Goal: Information Seeking & Learning: Check status

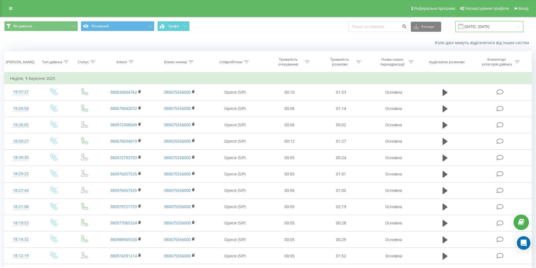
click at [484, 26] on input "[DATE] - [DATE]" at bounding box center [489, 26] width 68 height 11
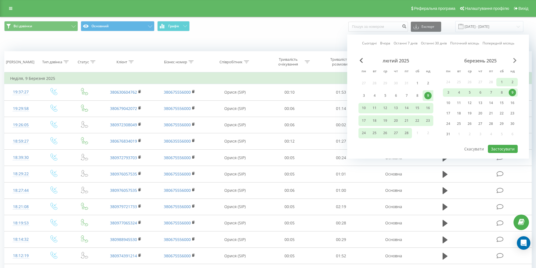
click at [515, 60] on span "Next Month" at bounding box center [514, 60] width 3 height 5
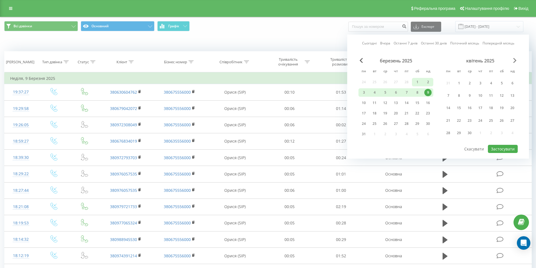
click at [514, 59] on span "Next Month" at bounding box center [514, 60] width 3 height 5
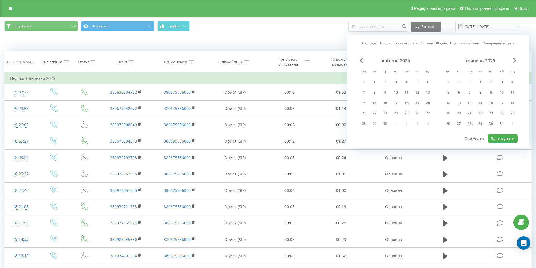
click at [514, 59] on span "Next Month" at bounding box center [514, 60] width 3 height 5
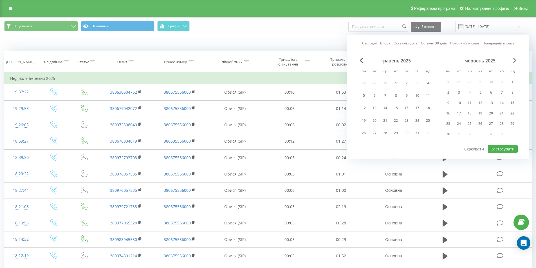
click at [513, 59] on span "Next Month" at bounding box center [514, 60] width 3 height 5
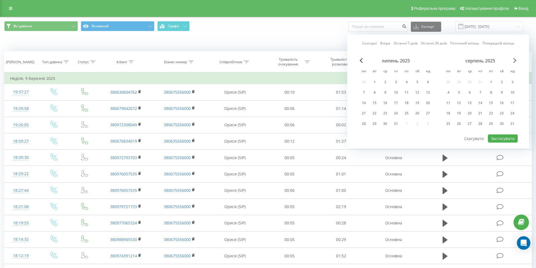
click at [513, 59] on span "Next Month" at bounding box center [514, 60] width 3 height 5
click at [449, 111] on div "22" at bounding box center [448, 113] width 7 height 7
click at [505, 138] on button "Застосувати" at bounding box center [503, 138] width 30 height 8
type input "[DATE] - [DATE]"
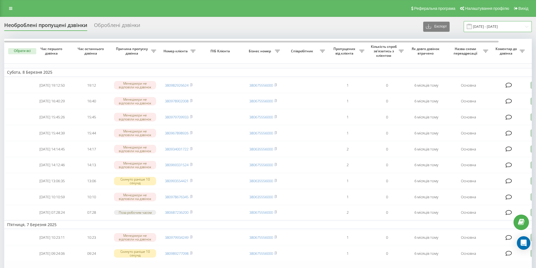
click at [495, 27] on input "09.02.2025 - 09.03.2025" at bounding box center [498, 26] width 68 height 11
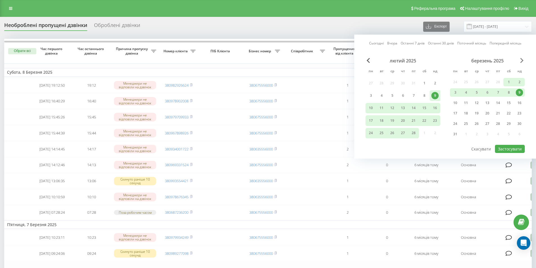
click at [523, 58] on span "Next Month" at bounding box center [521, 60] width 3 height 5
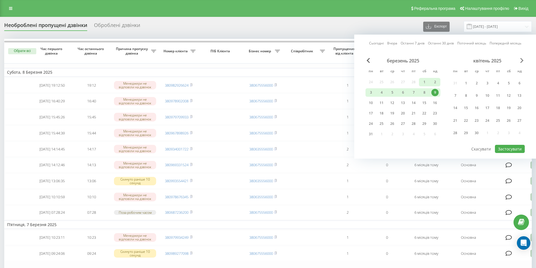
click at [523, 58] on span "Next Month" at bounding box center [521, 60] width 3 height 5
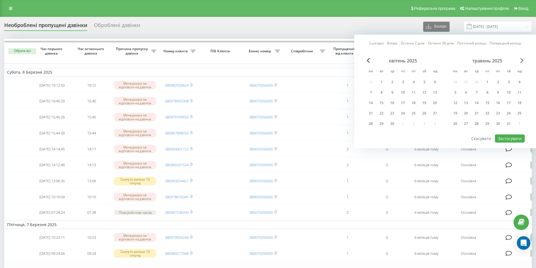
click at [523, 58] on span "Next Month" at bounding box center [521, 60] width 3 height 5
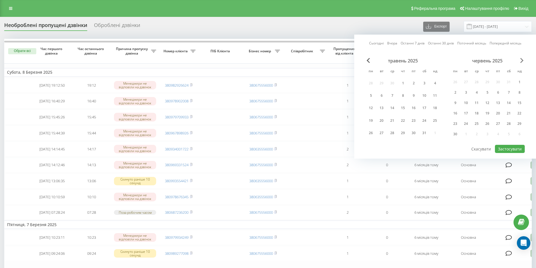
click at [523, 58] on span "Next Month" at bounding box center [521, 60] width 3 height 5
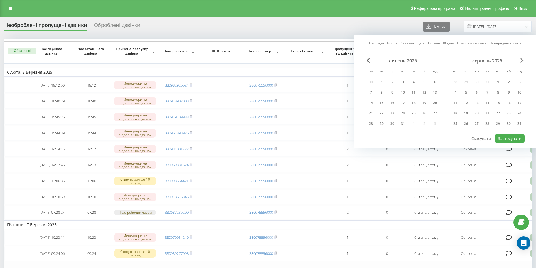
click at [523, 58] on span "Next Month" at bounding box center [521, 60] width 3 height 5
click at [454, 113] on div "22" at bounding box center [455, 113] width 7 height 7
click at [509, 138] on button "Застосувати" at bounding box center [510, 138] width 30 height 8
type input "[DATE] - [DATE]"
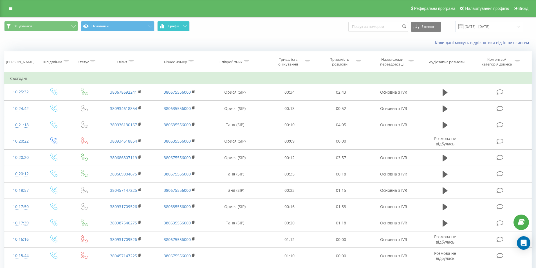
click at [179, 23] on button "Графік" at bounding box center [173, 26] width 32 height 10
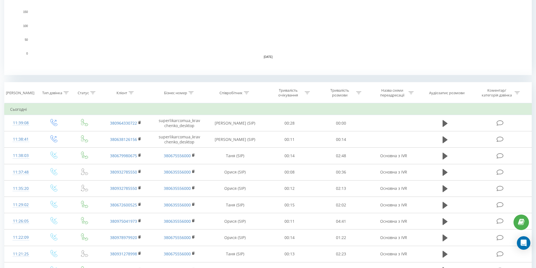
scroll to position [169, 0]
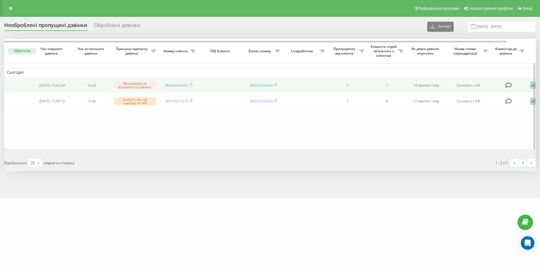
click at [531, 85] on icon at bounding box center [533, 86] width 7 height 8
click at [507, 96] on div "Не вдалося зв'язатися" at bounding box center [509, 94] width 105 height 10
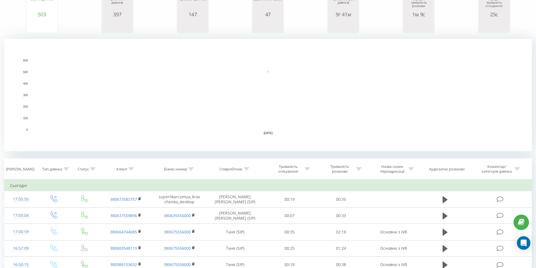
scroll to position [113, 0]
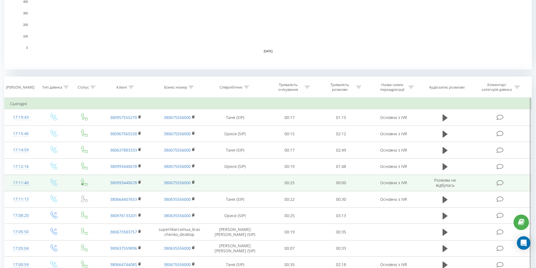
scroll to position [169, 0]
